Goal: Task Accomplishment & Management: Use online tool/utility

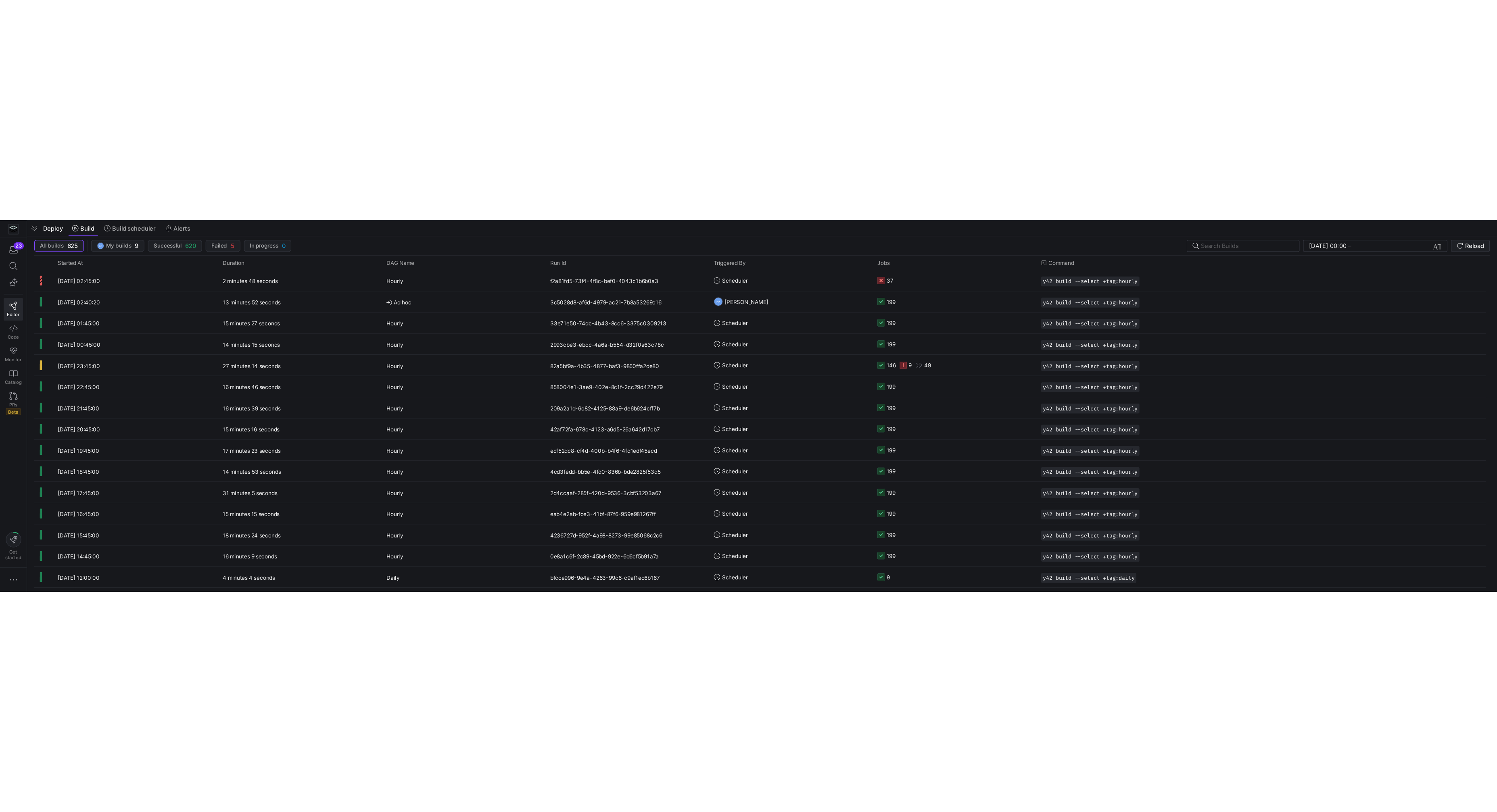
scroll to position [0, 79]
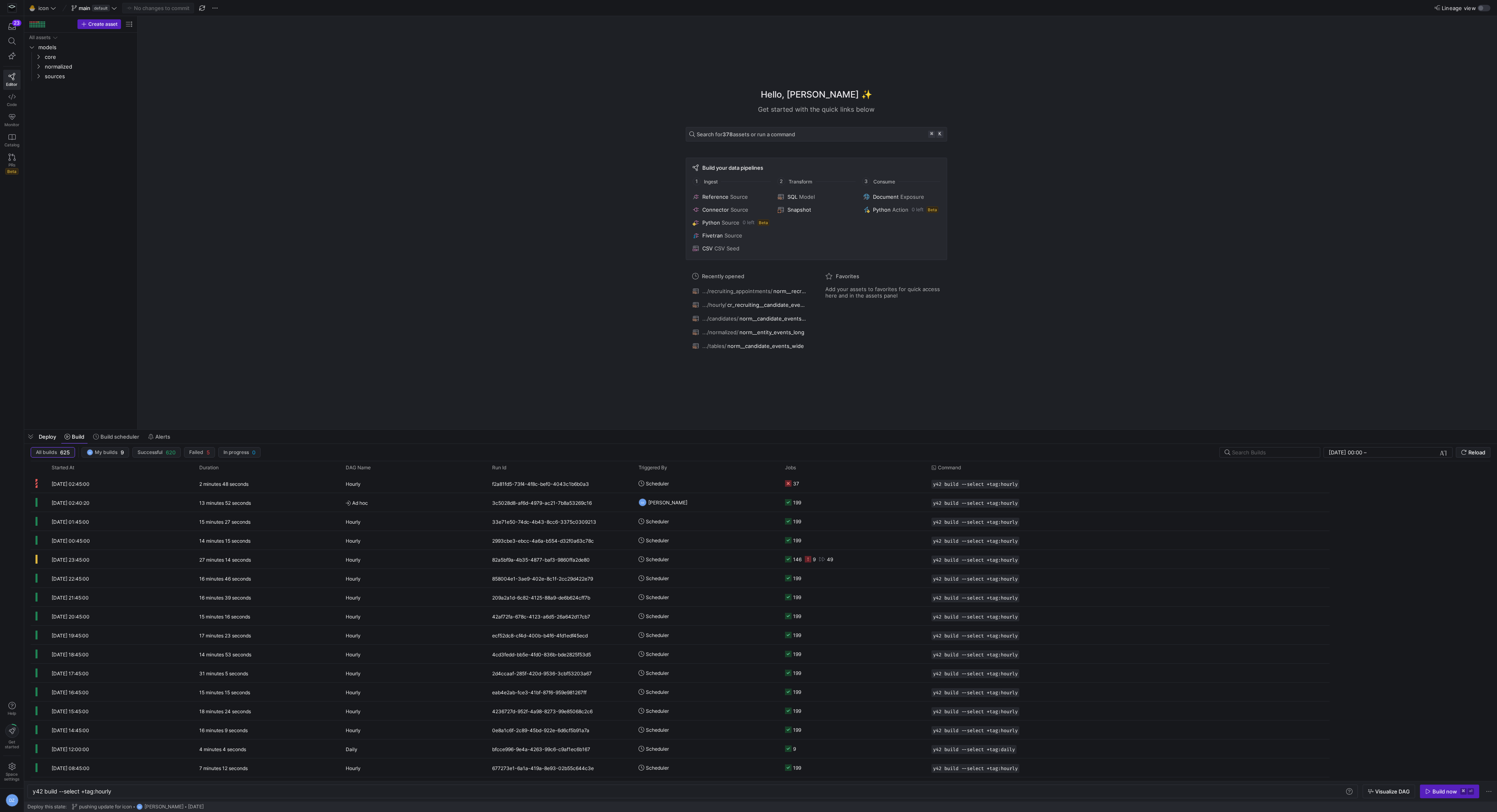
click at [510, 294] on div "Hello, [PERSON_NAME] ✨ Get started with the quick links below Search for 378 as…" at bounding box center [816, 223] width 1351 height 414
click at [624, 332] on div "Deploy Build Build scheduler Alerts" at bounding box center [761, 437] width 1473 height 14
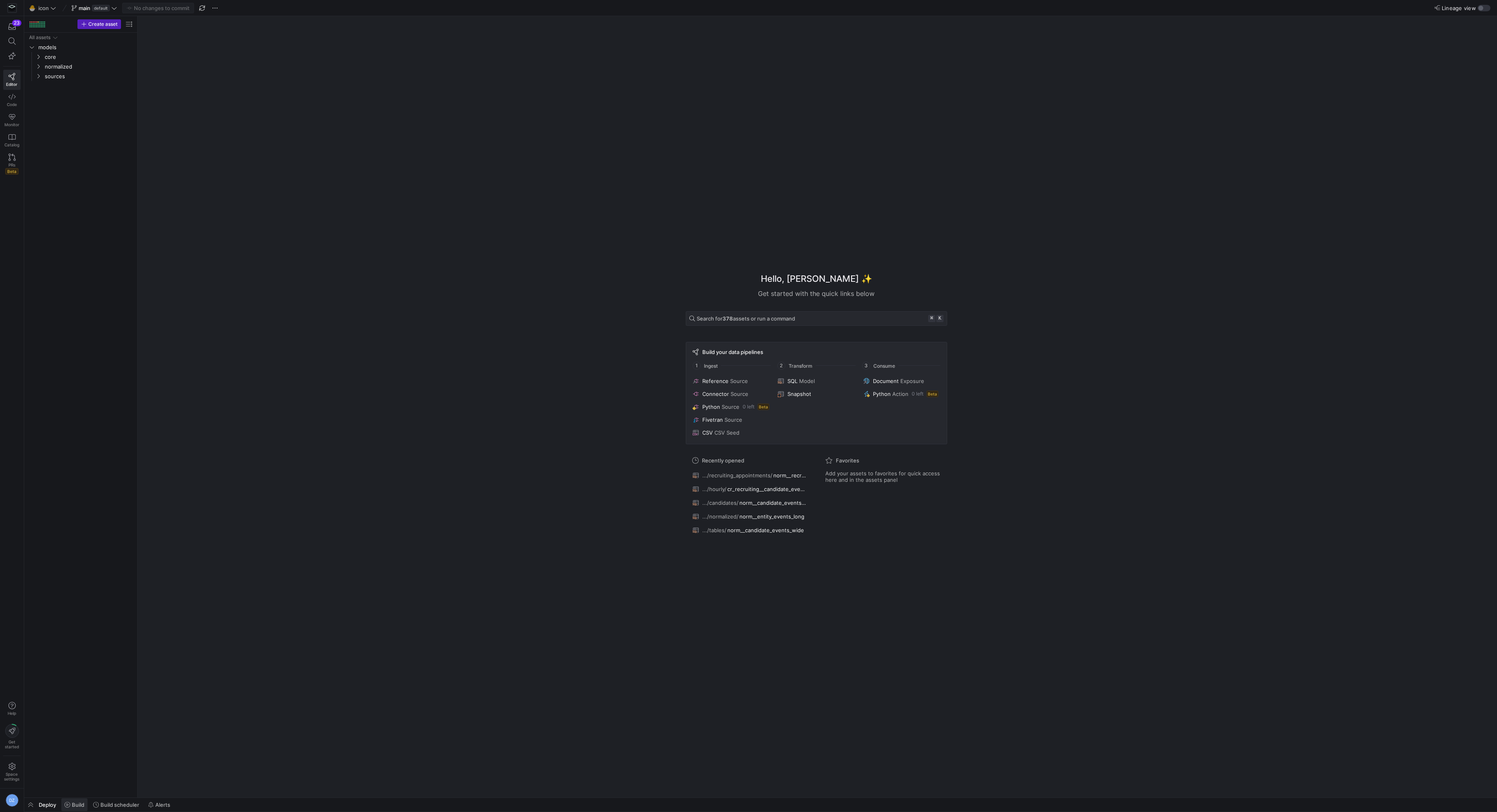
click at [72, 332] on span "Build" at bounding box center [78, 804] width 13 height 6
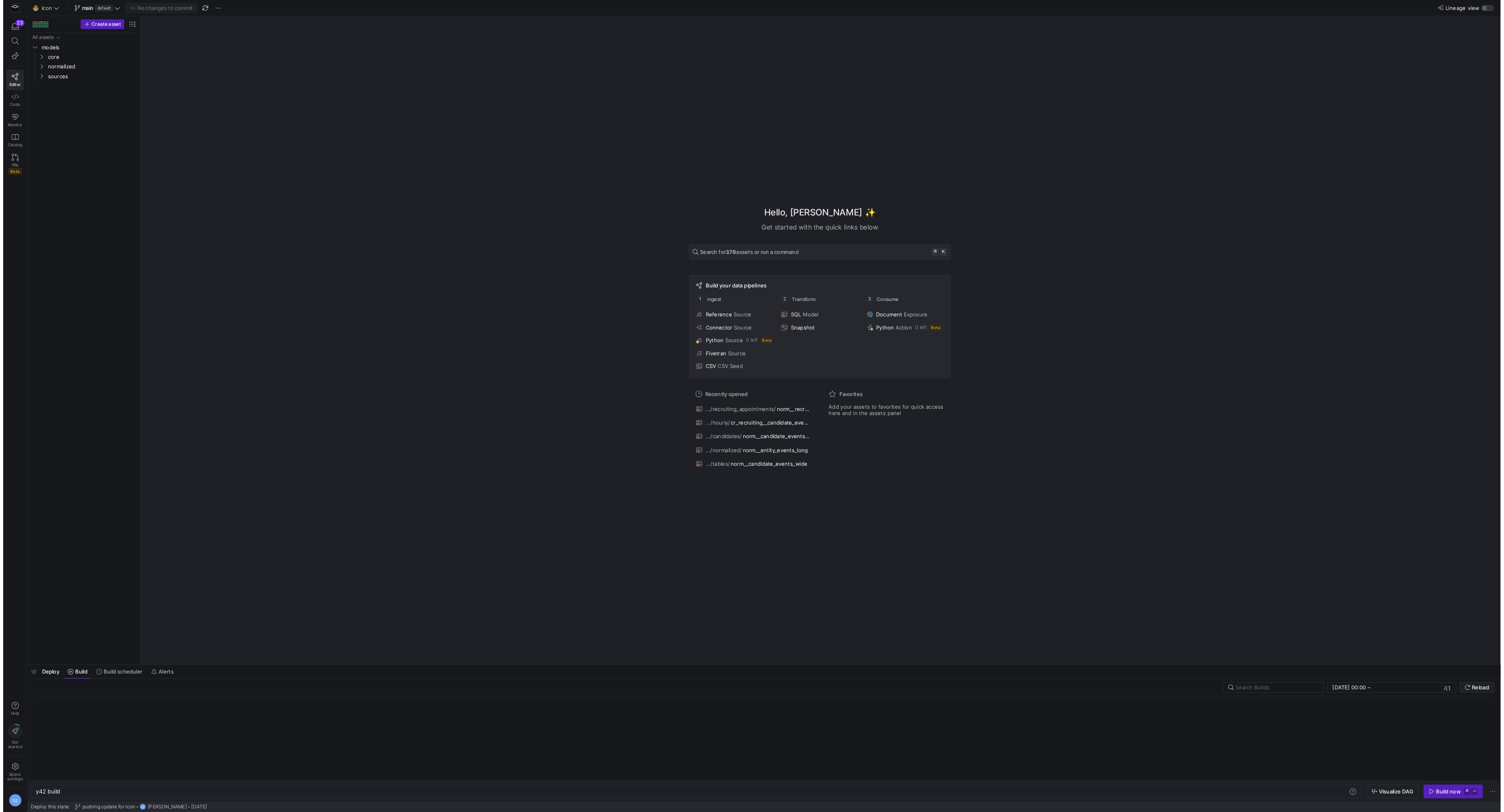
scroll to position [0, 27]
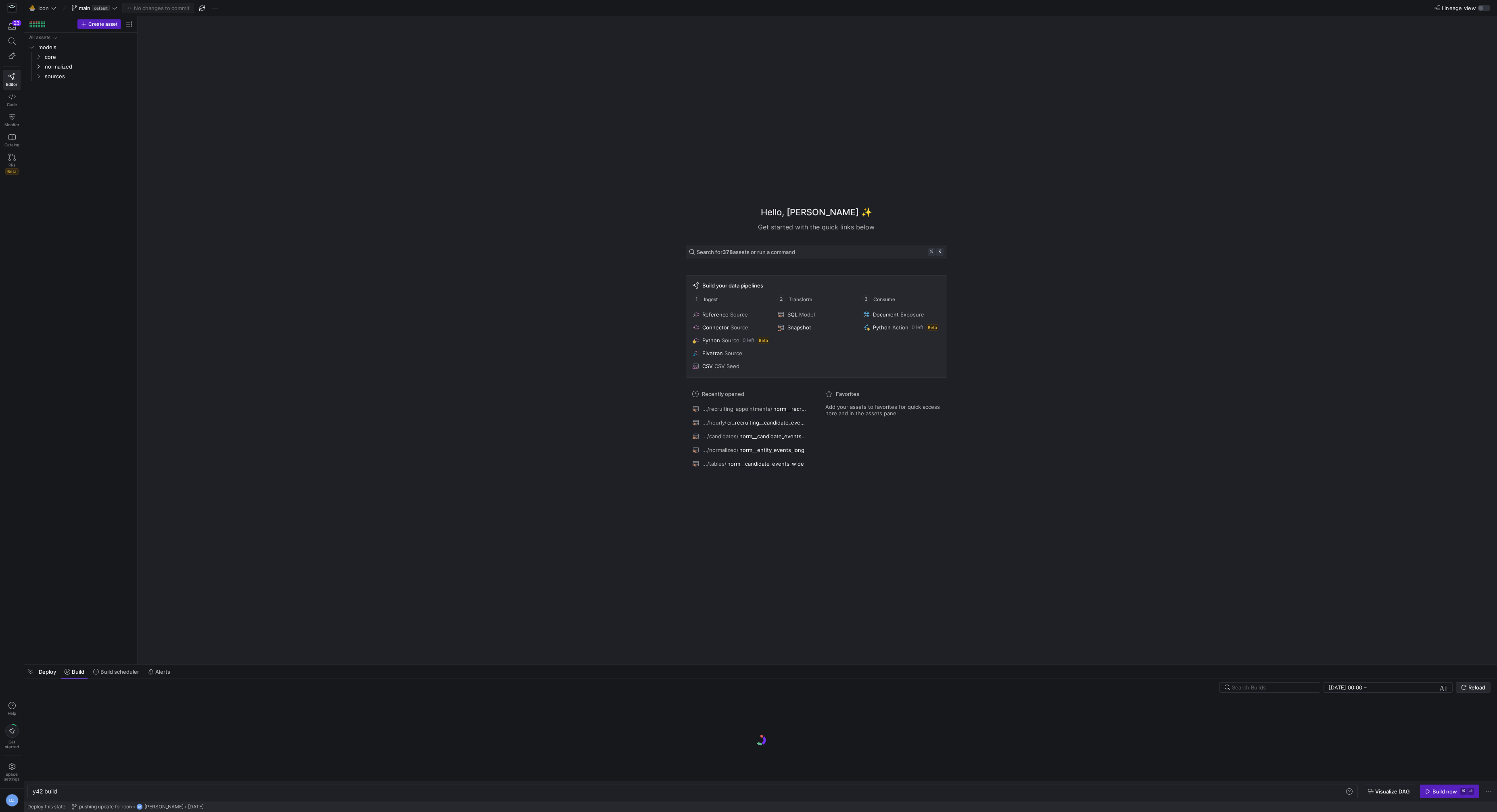
click at [1339, 332] on span "submit" at bounding box center [1473, 687] width 34 height 10
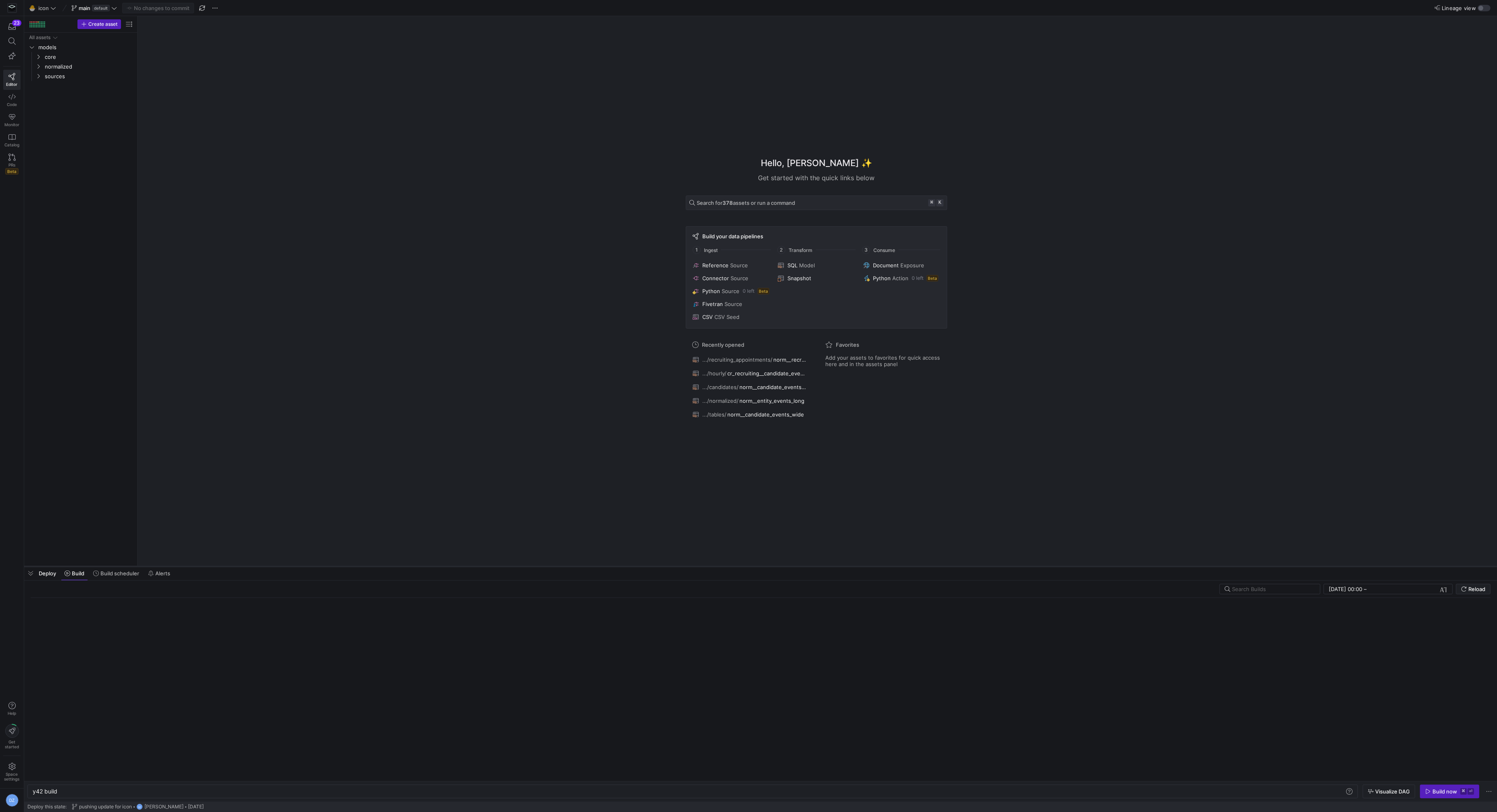
drag, startPoint x: 940, startPoint y: 664, endPoint x: 944, endPoint y: 566, distance: 98.1
click at [944, 332] on div at bounding box center [761, 567] width 1473 height 3
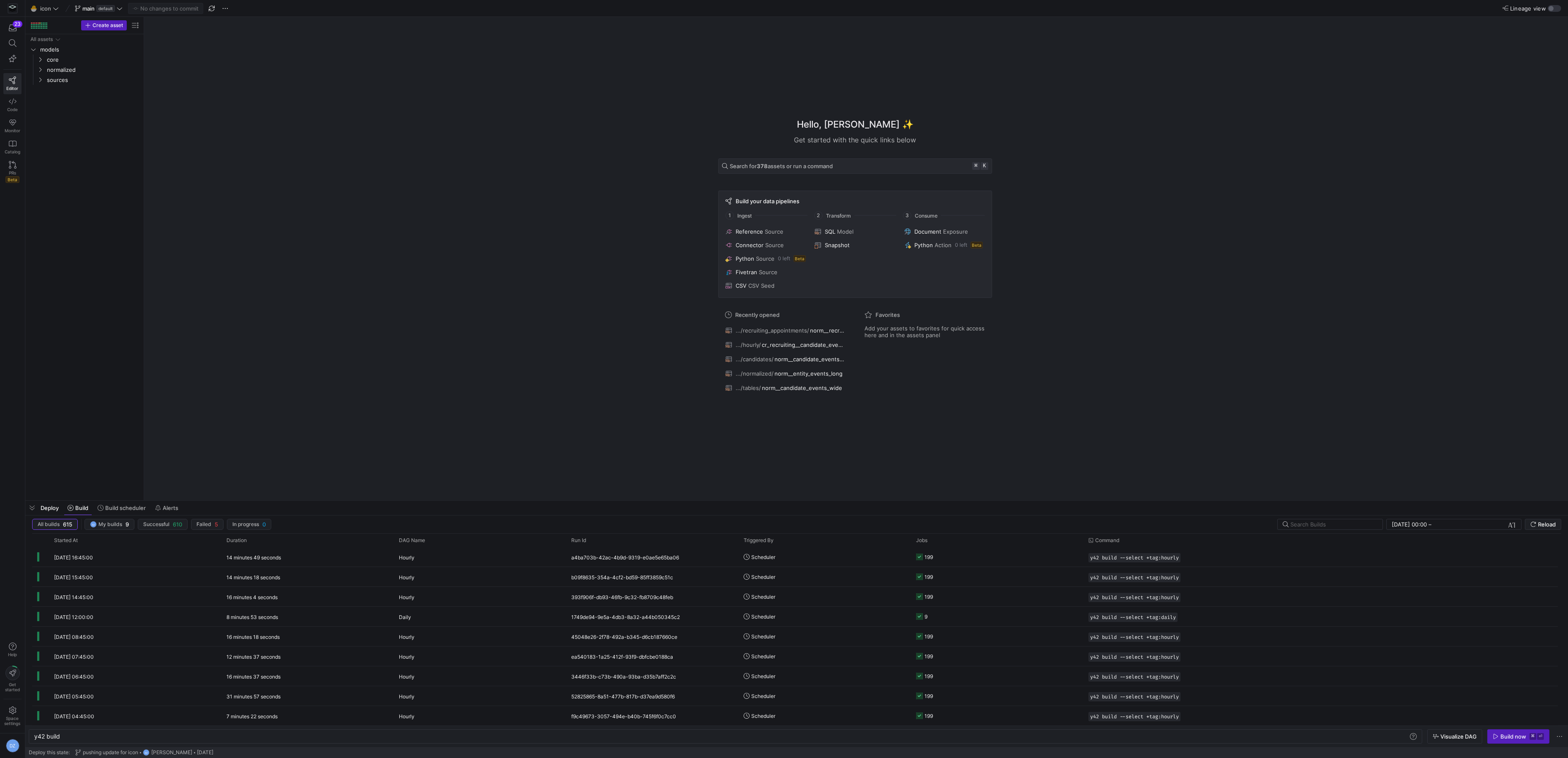
click at [509, 343] on div "Hello, [PERSON_NAME] ✨ Get started with the quick links below Search for 378 as…" at bounding box center [855, 259] width 1415 height 483
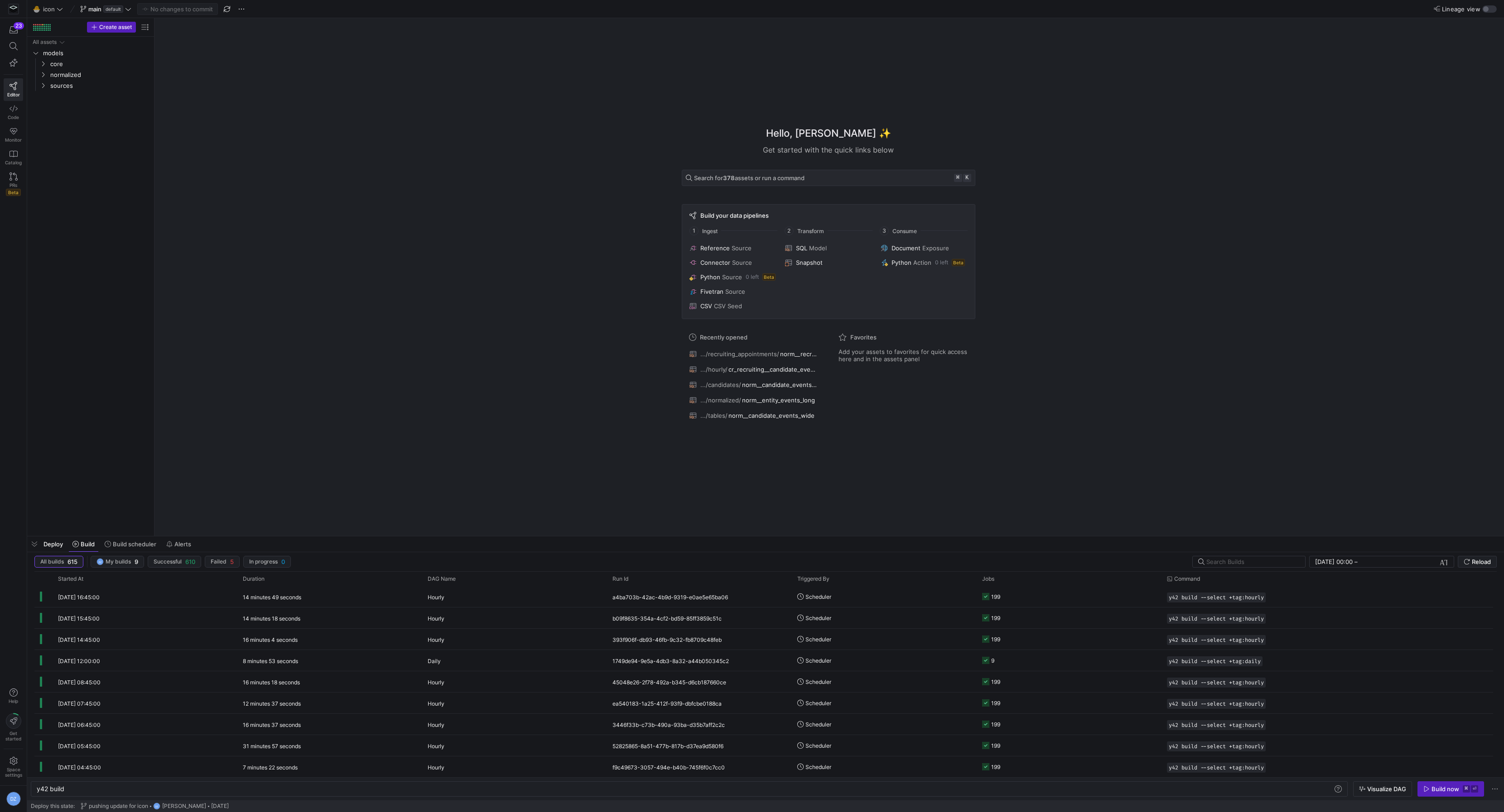
click at [417, 145] on div "Hello, [PERSON_NAME] ✨ Get started with the quick links below Search for 378 as…" at bounding box center [828, 277] width 1340 height 518
click at [380, 278] on div "Hello, [PERSON_NAME] ✨ Get started with the quick links below Search for 378 as…" at bounding box center [828, 277] width 1340 height 518
click at [458, 256] on div "Hello, [PERSON_NAME] ✨ Get started with the quick links below Search for 378 as…" at bounding box center [828, 277] width 1340 height 518
